Goal: Task Accomplishment & Management: Manage account settings

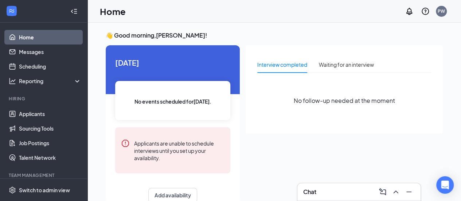
click at [398, 198] on div at bounding box center [395, 192] width 13 height 12
click at [399, 196] on button at bounding box center [396, 192] width 12 height 12
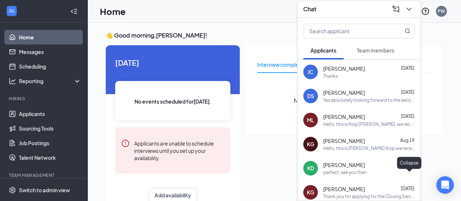
click at [411, 10] on icon "ChevronDown" at bounding box center [409, 9] width 9 height 9
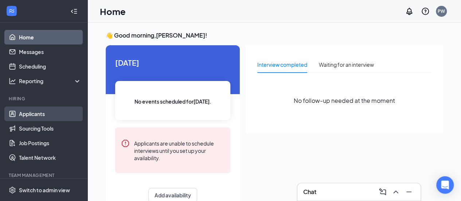
click at [36, 112] on link "Applicants" at bounding box center [50, 113] width 62 height 15
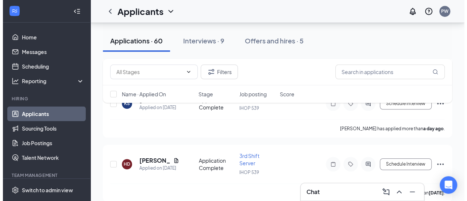
scroll to position [228, 0]
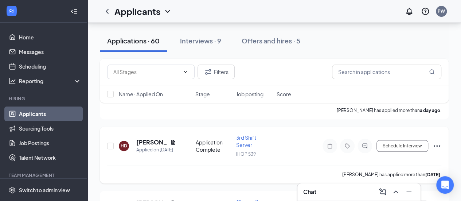
click at [172, 140] on icon "Document" at bounding box center [173, 142] width 4 height 5
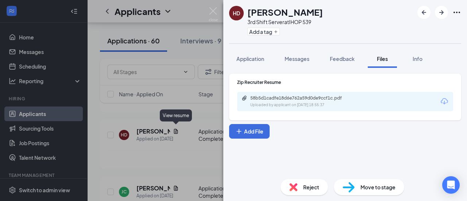
click at [260, 101] on div "58b5d1cadfe18d6e762a59d0de9ccf1c.pdf Uploaded by applicant on [DATE] 18:55:37" at bounding box center [300, 101] width 118 height 13
click at [235, 60] on button "Application" at bounding box center [250, 59] width 42 height 18
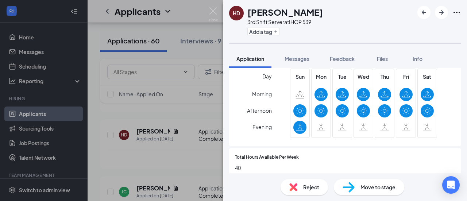
scroll to position [273, 0]
click at [203, 12] on div "HD [PERSON_NAME] 3rd Shift Server at IHOP 539 Add a tag Application Messages Fe…" at bounding box center [233, 100] width 467 height 201
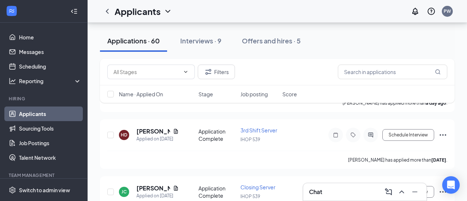
click at [214, 13] on div "Applicants PW" at bounding box center [277, 11] width 379 height 23
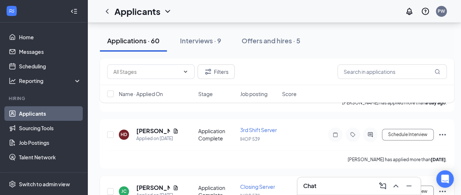
click at [176, 187] on icon "Document" at bounding box center [176, 188] width 4 height 5
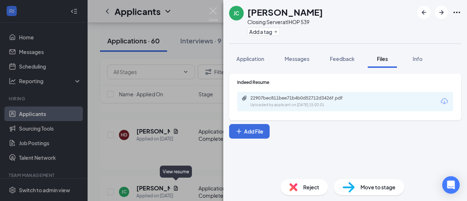
click at [275, 101] on div "22907bec811bee71b4b0d52712d3426f.pdf Uploaded by applicant on [DATE] 15:02:01" at bounding box center [300, 101] width 118 height 13
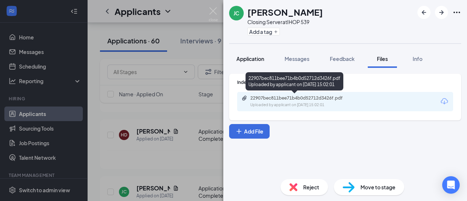
click at [241, 58] on span "Application" at bounding box center [250, 58] width 28 height 7
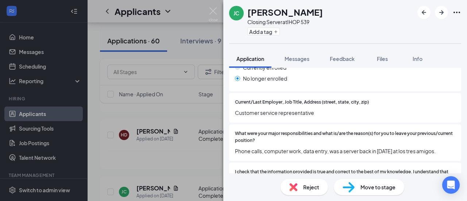
scroll to position [683, 0]
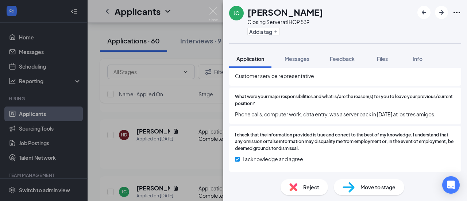
click at [213, 15] on img at bounding box center [213, 14] width 9 height 14
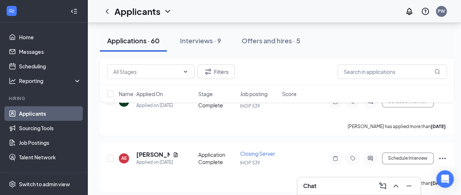
scroll to position [383, 0]
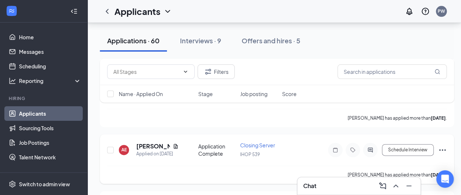
click at [175, 144] on icon "Document" at bounding box center [176, 147] width 6 height 6
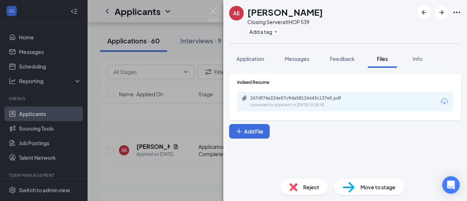
click at [271, 97] on div "267df74a224e57c9da58126643c137e5.pdf" at bounding box center [301, 98] width 102 height 6
click at [212, 11] on img at bounding box center [213, 14] width 9 height 14
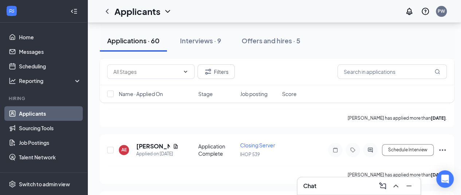
scroll to position [446, 0]
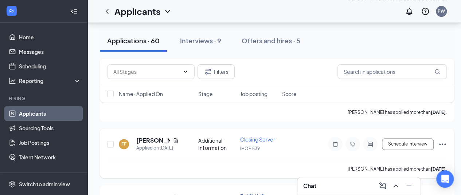
click at [177, 138] on icon "Document" at bounding box center [176, 140] width 4 height 5
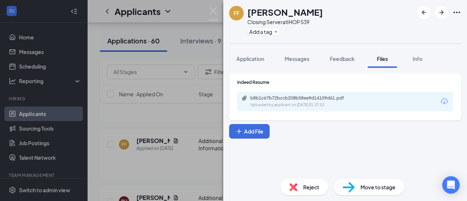
click at [212, 12] on img at bounding box center [213, 14] width 9 height 14
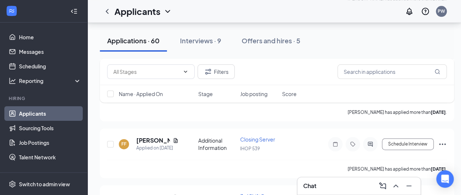
scroll to position [504, 0]
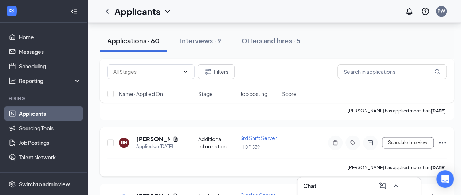
click at [176, 136] on icon "Document" at bounding box center [176, 139] width 6 height 6
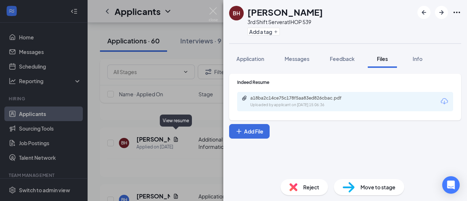
click at [268, 105] on div "Uploaded by applicant on [DATE] 15:06:36" at bounding box center [304, 105] width 109 height 6
click at [177, 197] on div "BH [PERSON_NAME] 3rd Shift Server at IHOP 539 Add a tag Application Messages Fe…" at bounding box center [233, 100] width 467 height 201
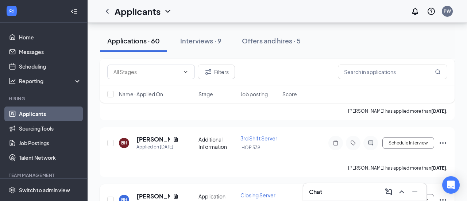
click at [175, 194] on icon "Document" at bounding box center [176, 196] width 4 height 5
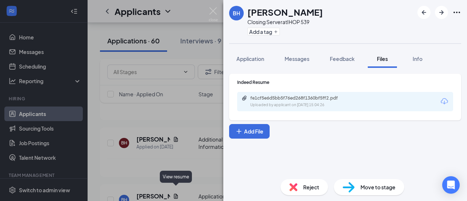
click at [213, 10] on img at bounding box center [213, 14] width 9 height 14
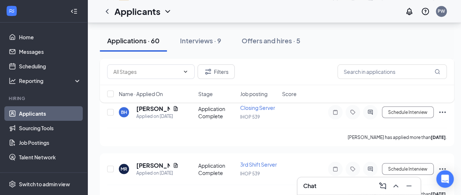
scroll to position [610, 0]
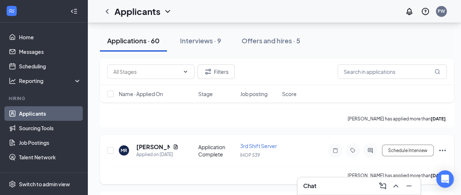
click at [177, 144] on icon "Document" at bounding box center [176, 146] width 4 height 5
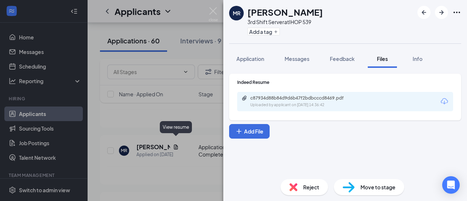
click at [258, 97] on div "c87934d88b84d9d6b47f2bdbcccd8469.pdf" at bounding box center [301, 98] width 102 height 6
click at [213, 10] on img at bounding box center [213, 14] width 9 height 14
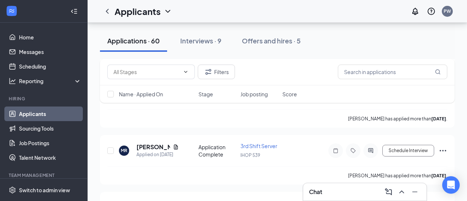
click at [214, 12] on div "Applicants PW" at bounding box center [277, 11] width 379 height 23
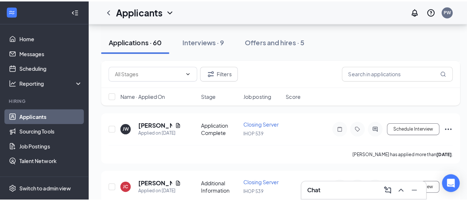
scroll to position [692, 0]
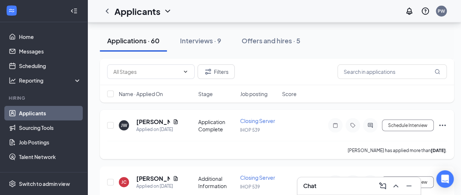
click at [174, 120] on icon "Document" at bounding box center [176, 122] width 4 height 5
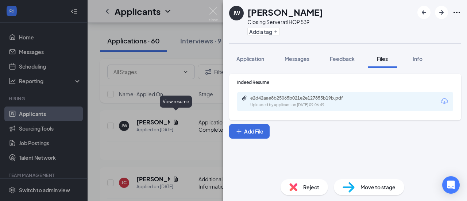
click at [211, 9] on img at bounding box center [213, 14] width 9 height 14
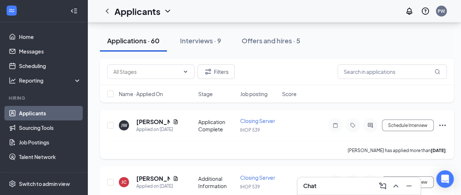
click at [176, 120] on icon "Document" at bounding box center [176, 122] width 4 height 5
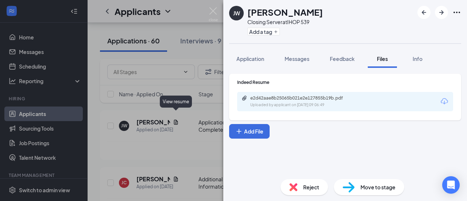
click at [303, 186] on span "Reject" at bounding box center [311, 187] width 16 height 8
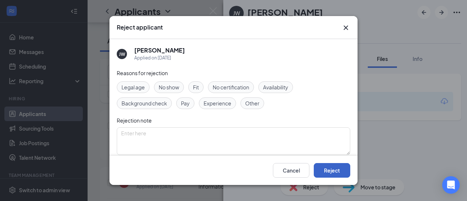
click at [330, 175] on button "Reject" at bounding box center [332, 170] width 36 height 15
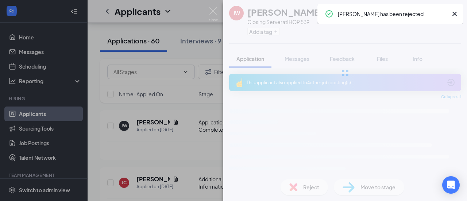
click at [214, 12] on img at bounding box center [213, 14] width 9 height 14
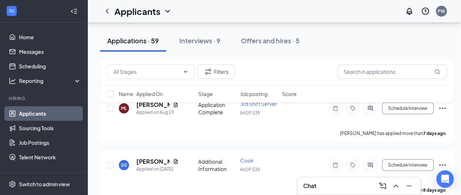
scroll to position [936, 0]
